Goal: Task Accomplishment & Management: Manage account settings

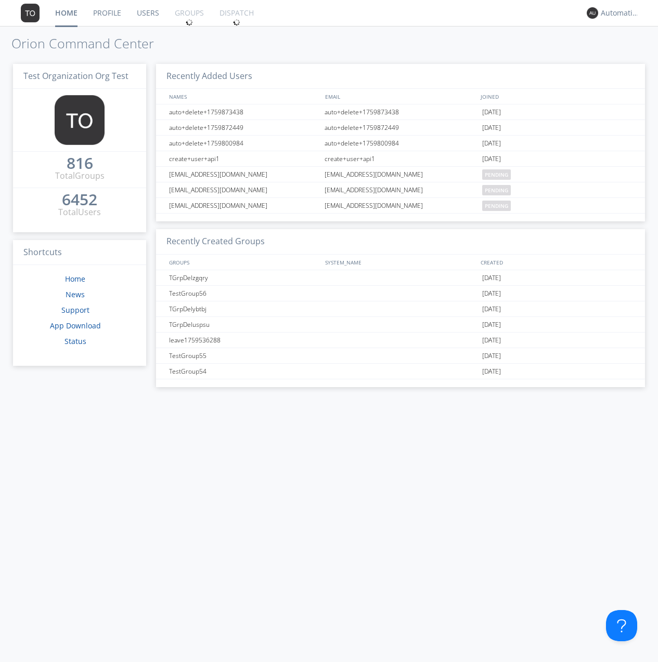
click at [188, 13] on link "Groups" at bounding box center [189, 13] width 45 height 26
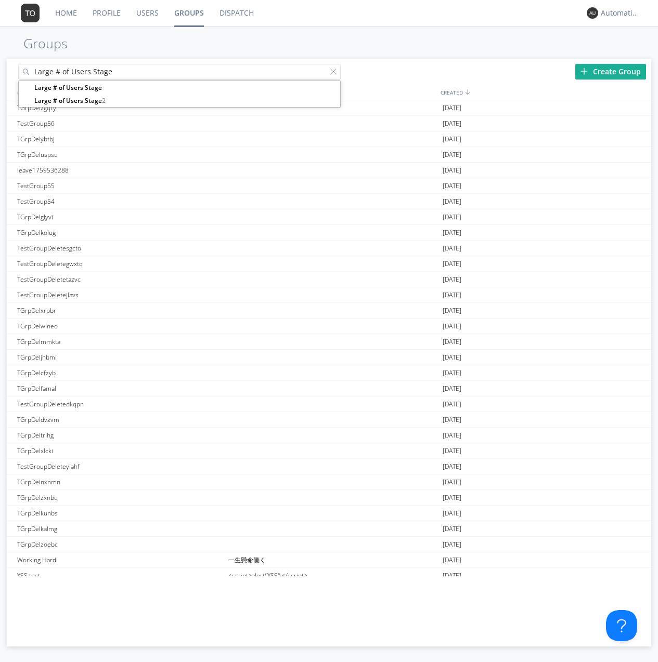
type input "Large # of Users Stage"
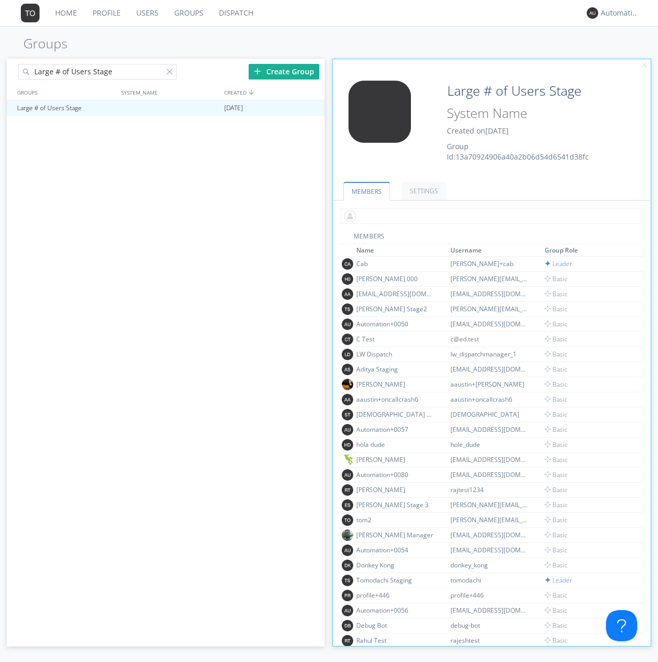
click at [489, 216] on input "text" at bounding box center [491, 216] width 302 height 16
type input "automation+0102"
